Goal: Task Accomplishment & Management: Use online tool/utility

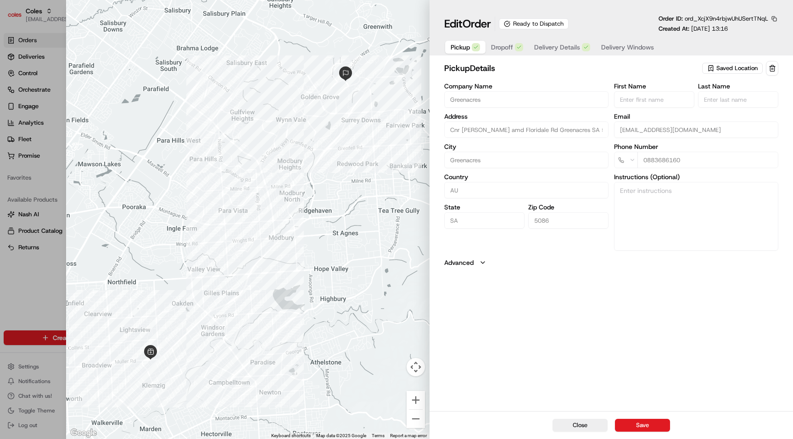
click at [549, 50] on span "Delivery Details" at bounding box center [557, 47] width 46 height 9
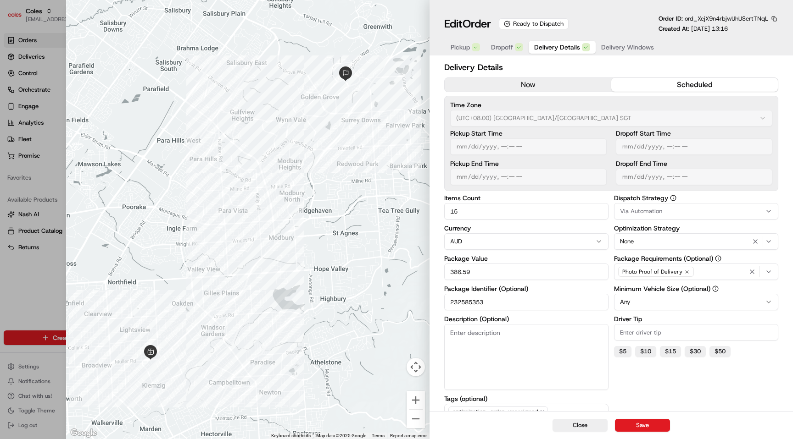
click at [627, 52] on span "Delivery Windows" at bounding box center [627, 47] width 53 height 9
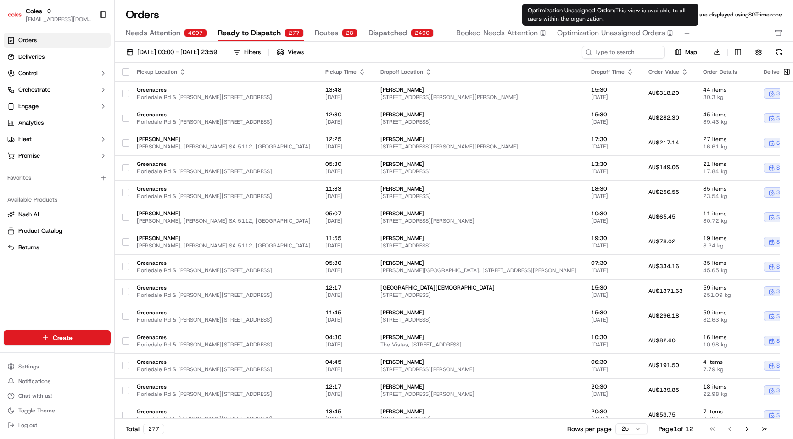
click at [573, 33] on span "Optimization Unassigned Orders" at bounding box center [611, 33] width 108 height 11
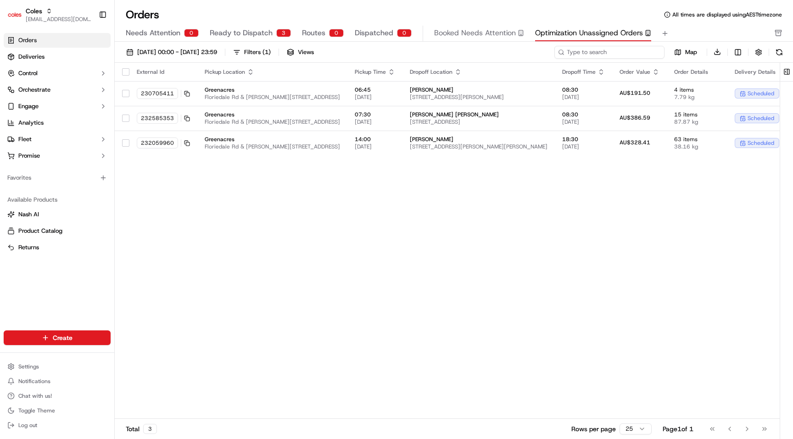
click at [598, 51] on input at bounding box center [609, 52] width 110 height 13
paste input "ord_XcjX9n4rbjwUhUSertTNqL"
type input "ord_XcjX9n4rbjwUhUSertTNqL"
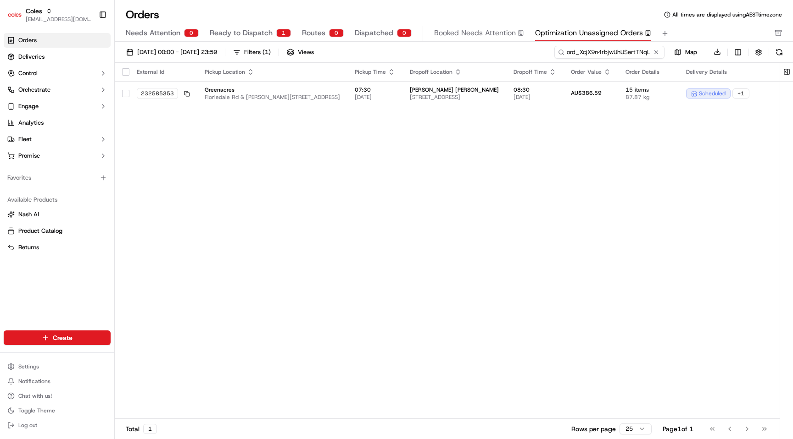
scroll to position [0, 100]
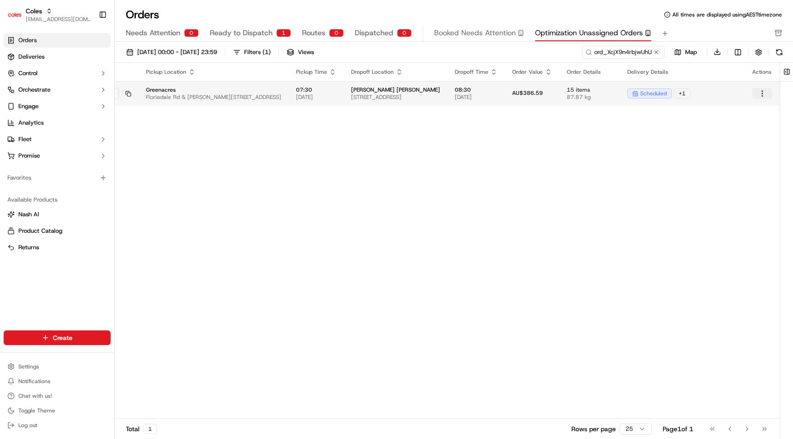
click at [767, 92] on html "Coles [EMAIL_ADDRESS][DOMAIN_NAME] Toggle Sidebar Orders Deliveries Control Orc…" at bounding box center [396, 219] width 793 height 439
click at [787, 70] on button at bounding box center [786, 72] width 15 height 18
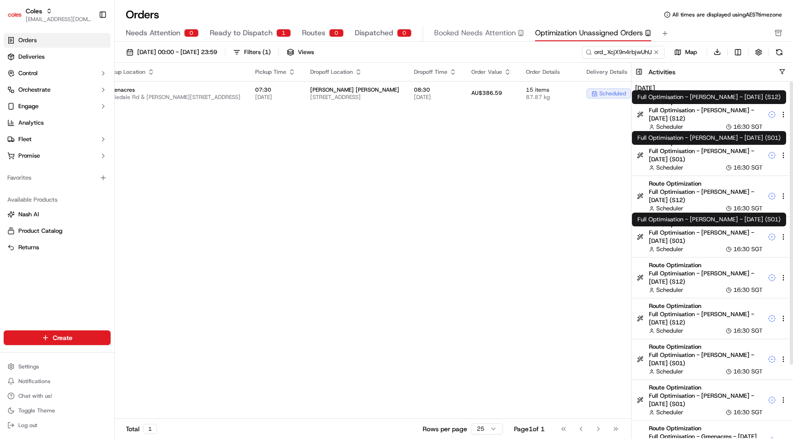
scroll to position [92, 0]
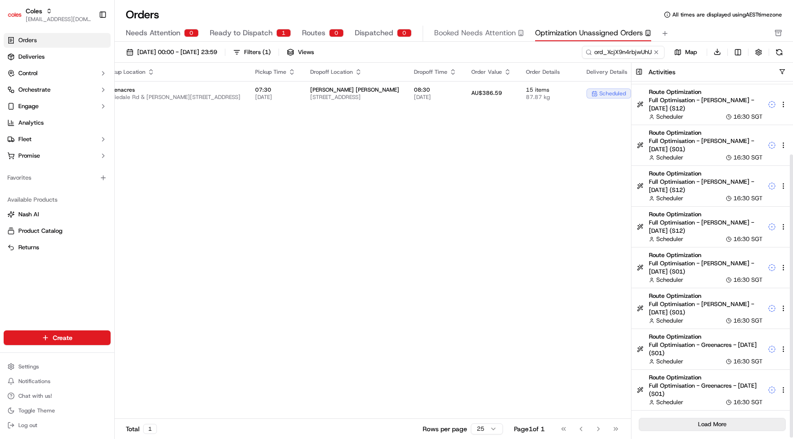
click at [713, 422] on button "Load More" at bounding box center [712, 424] width 147 height 13
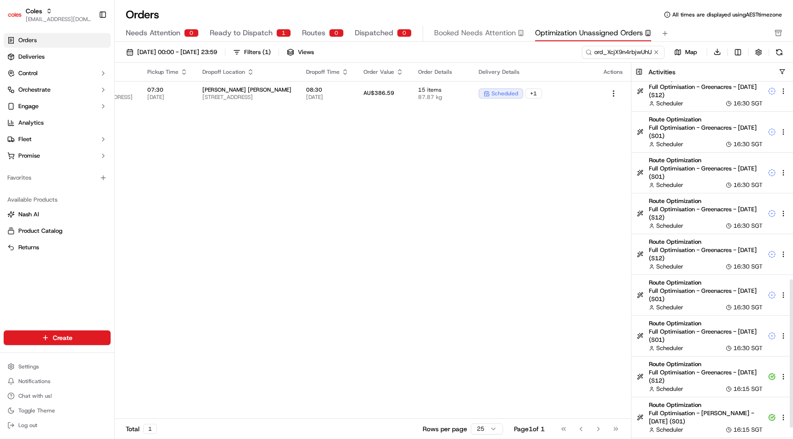
scroll to position [500, 0]
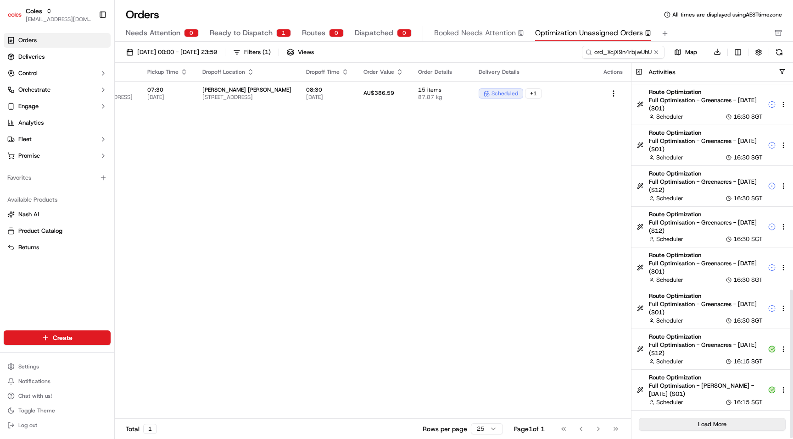
click at [721, 425] on button "Load More" at bounding box center [712, 424] width 147 height 13
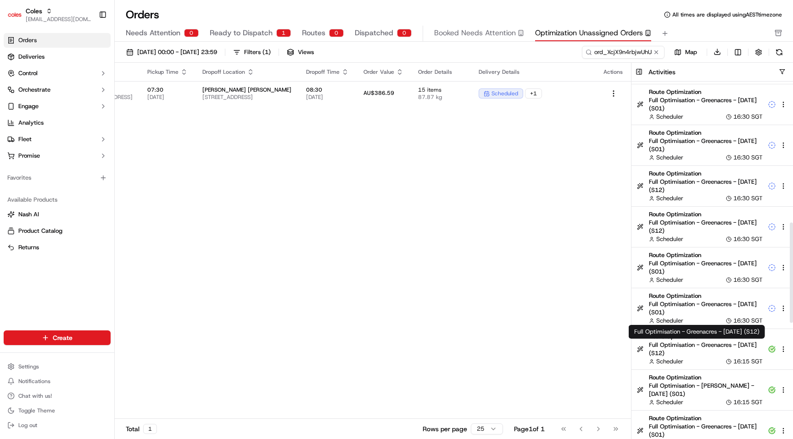
click at [702, 340] on span "Route Optimization" at bounding box center [706, 337] width 114 height 8
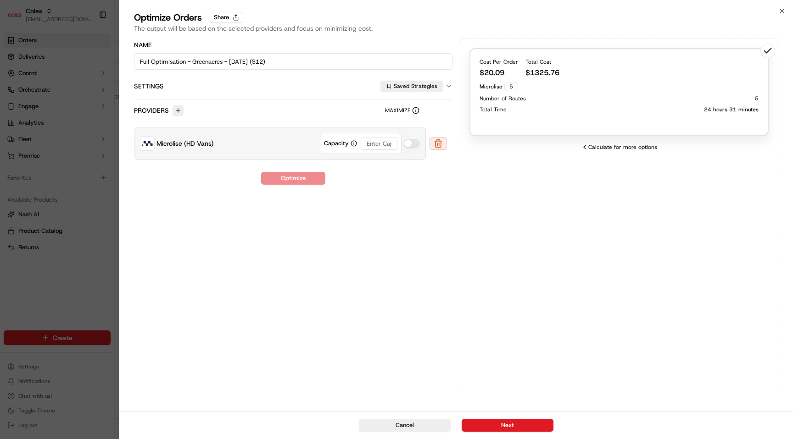
click at [583, 111] on div "Total Time 24 hours 31 minutes" at bounding box center [618, 109] width 279 height 7
click at [488, 422] on button "Next" at bounding box center [508, 425] width 92 height 13
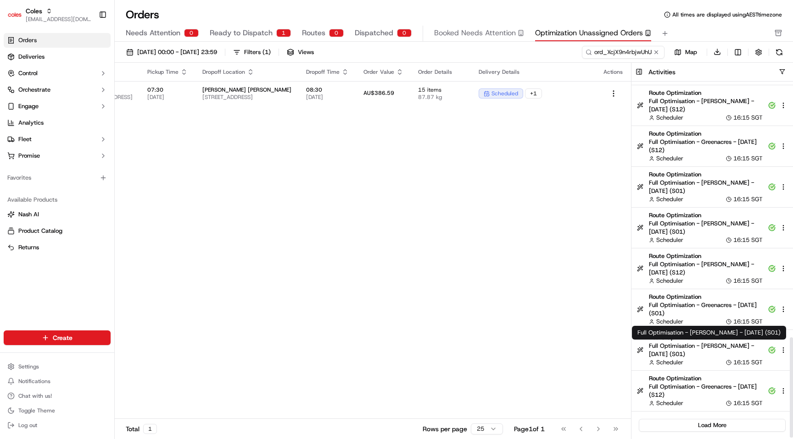
scroll to position [908, 0]
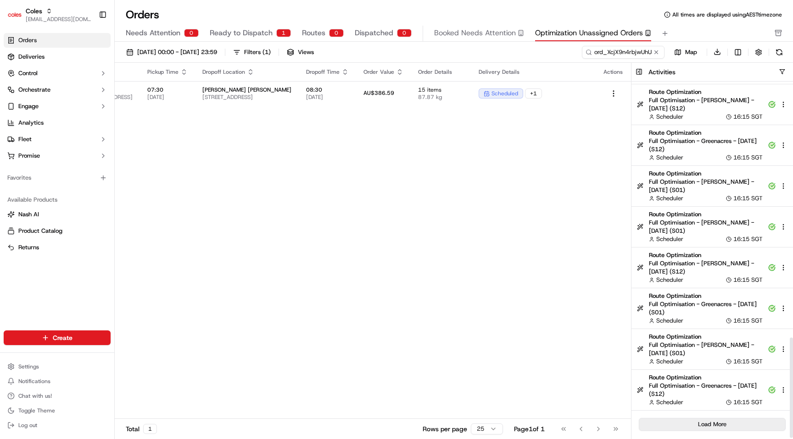
click at [714, 426] on button "Load More" at bounding box center [712, 424] width 147 height 13
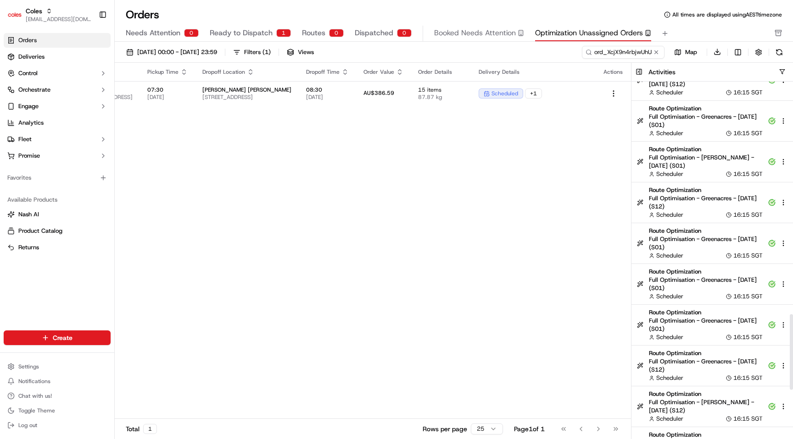
scroll to position [1100, 0]
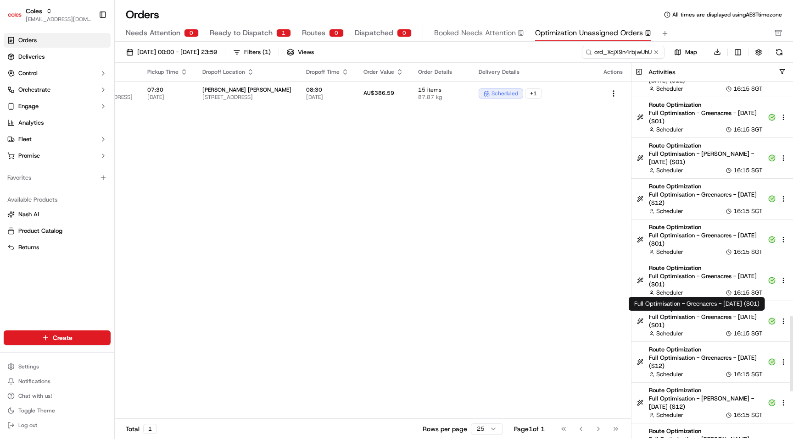
click at [707, 328] on span "Full Optimisation - Greenacres - [DATE] (S01)" at bounding box center [706, 321] width 114 height 17
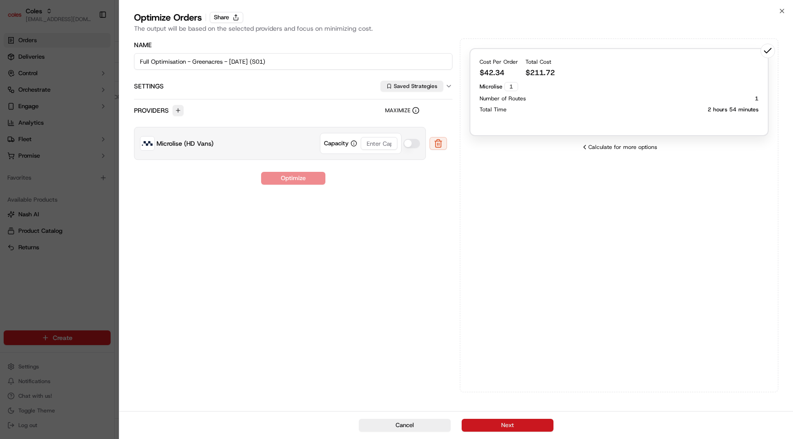
click at [518, 422] on button "Next" at bounding box center [508, 425] width 92 height 13
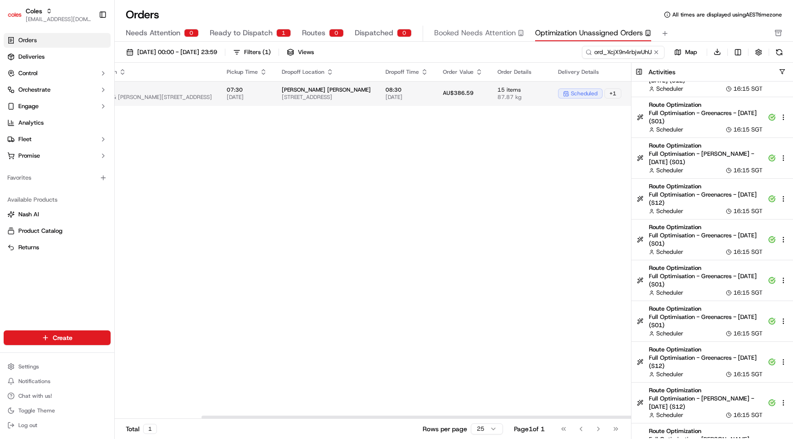
scroll to position [0, 248]
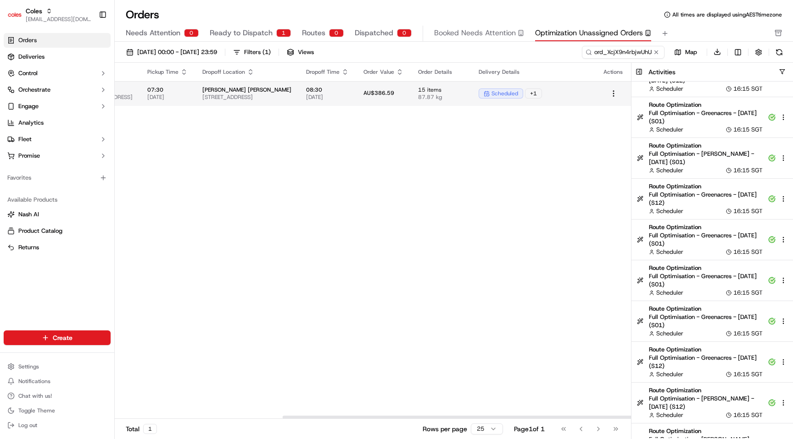
click at [497, 102] on td "scheduled + 1" at bounding box center [533, 93] width 125 height 25
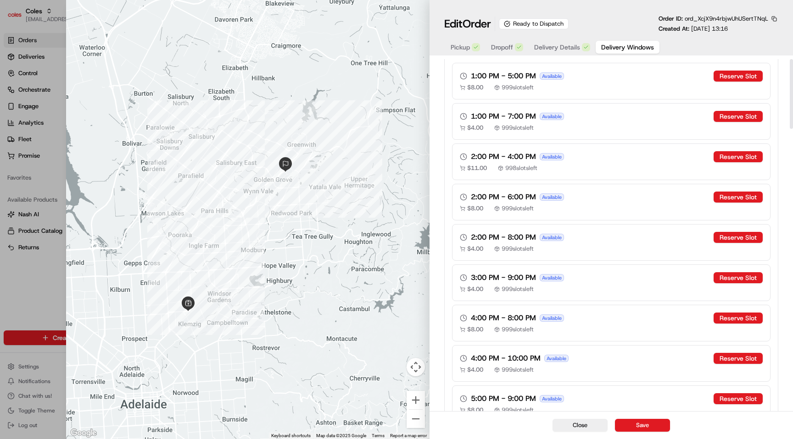
scroll to position [0, 0]
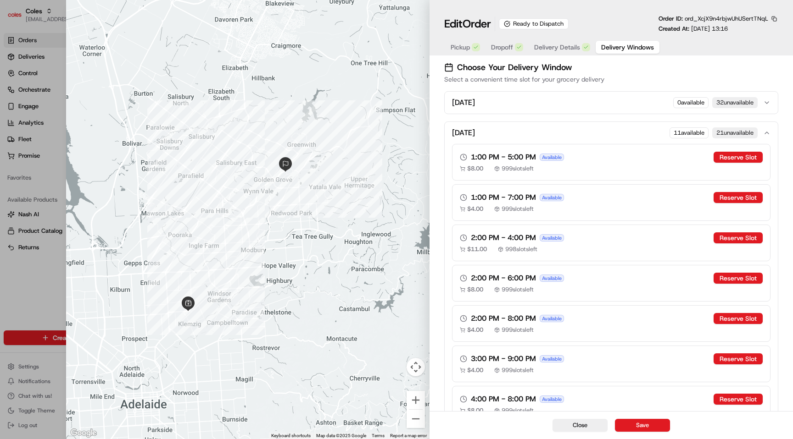
click at [766, 102] on icon "button" at bounding box center [766, 102] width 7 height 7
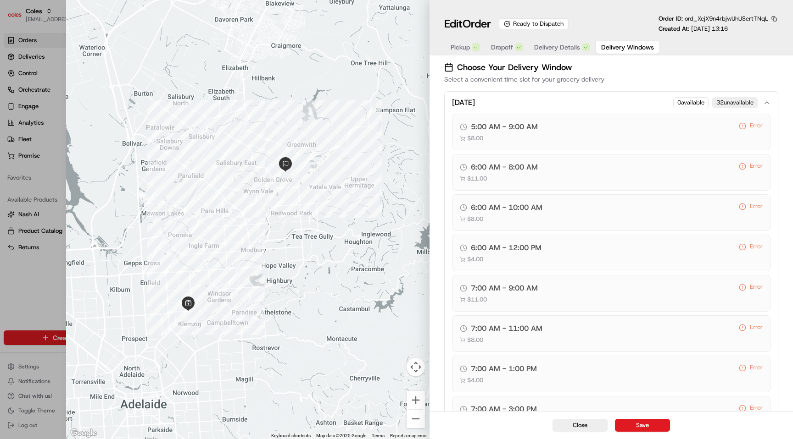
click at [766, 101] on icon "button" at bounding box center [766, 102] width 7 height 7
